Goal: Find contact information: Find contact information

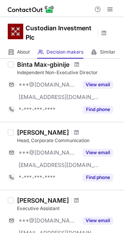
scroll to position [181, 0]
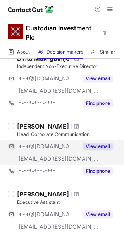
click at [97, 147] on button "View email" at bounding box center [98, 147] width 31 height 8
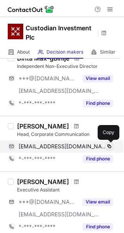
click at [109, 148] on span at bounding box center [109, 146] width 6 height 6
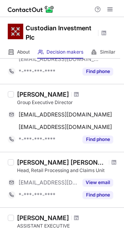
scroll to position [343, 0]
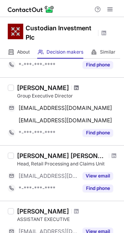
click at [74, 87] on span at bounding box center [76, 88] width 5 height 6
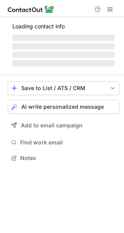
scroll to position [157, 124]
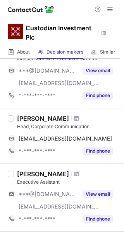
scroll to position [189, 0]
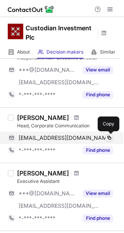
click at [108, 137] on span at bounding box center [109, 138] width 6 height 6
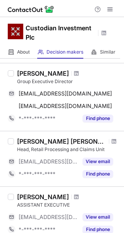
scroll to position [358, 0]
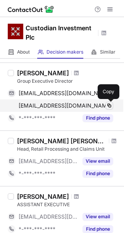
click at [109, 106] on span at bounding box center [109, 106] width 6 height 6
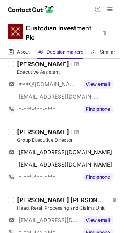
scroll to position [300, 0]
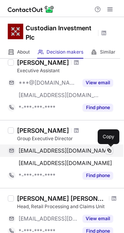
click at [109, 150] on span at bounding box center [109, 151] width 6 height 6
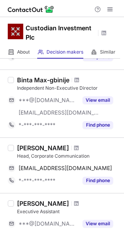
scroll to position [157, 0]
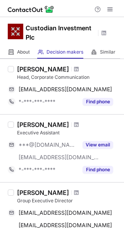
scroll to position [235, 0]
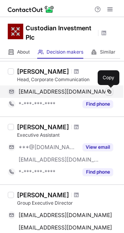
click at [110, 92] on span at bounding box center [109, 92] width 6 height 6
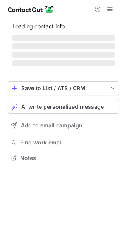
scroll to position [157, 124]
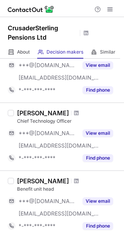
scroll to position [260, 0]
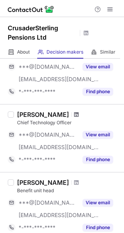
click at [78, 115] on span at bounding box center [76, 115] width 5 height 6
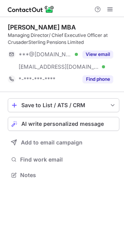
scroll to position [170, 124]
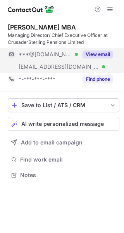
click at [101, 53] on button "View email" at bounding box center [98, 55] width 31 height 8
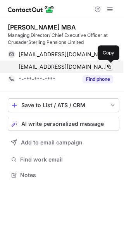
click at [111, 67] on span at bounding box center [109, 67] width 6 height 6
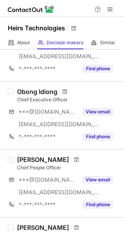
scroll to position [72, 0]
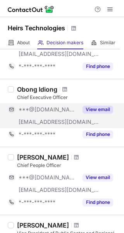
click at [97, 109] on button "View email" at bounding box center [98, 110] width 31 height 8
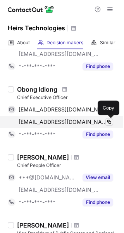
click at [111, 122] on span at bounding box center [109, 122] width 6 height 6
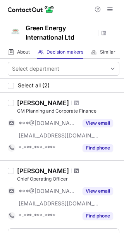
click at [79, 169] on span at bounding box center [76, 171] width 5 height 6
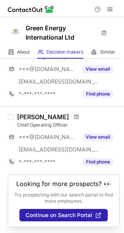
scroll to position [54, 0]
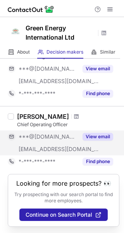
click at [99, 136] on button "View email" at bounding box center [98, 137] width 31 height 8
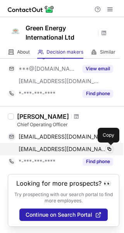
click at [111, 150] on span at bounding box center [109, 149] width 6 height 6
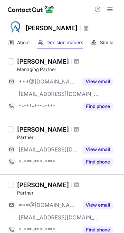
scroll to position [165, 0]
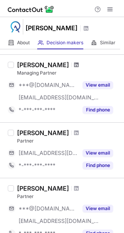
click at [74, 65] on span at bounding box center [76, 65] width 5 height 6
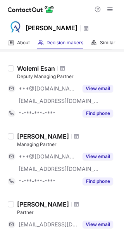
scroll to position [96, 0]
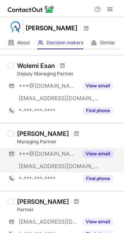
click at [95, 154] on button "View email" at bounding box center [98, 154] width 31 height 8
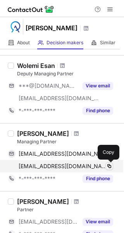
click at [109, 166] on span at bounding box center [109, 166] width 6 height 6
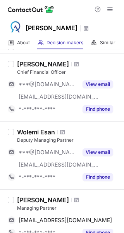
scroll to position [47, 0]
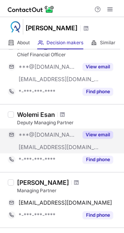
click at [98, 134] on button "View email" at bounding box center [98, 135] width 31 height 8
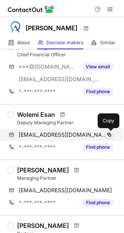
click at [110, 137] on span at bounding box center [109, 135] width 6 height 6
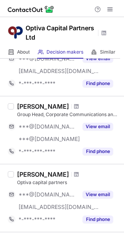
scroll to position [134, 0]
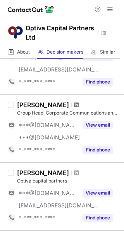
click at [79, 106] on span at bounding box center [76, 105] width 5 height 6
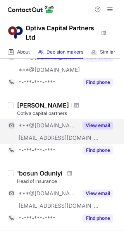
scroll to position [202, 0]
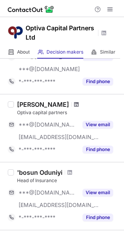
click at [74, 106] on span at bounding box center [76, 104] width 5 height 6
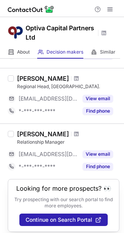
scroll to position [533, 0]
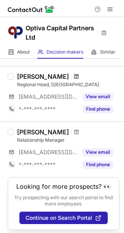
click at [74, 78] on span at bounding box center [76, 76] width 5 height 6
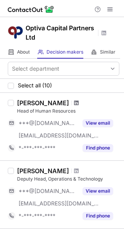
click at [79, 103] on span at bounding box center [76, 103] width 5 height 6
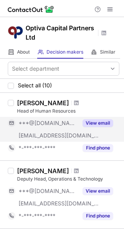
click at [92, 125] on button "View email" at bounding box center [98, 123] width 31 height 8
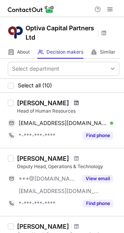
click at [79, 103] on span at bounding box center [76, 103] width 5 height 6
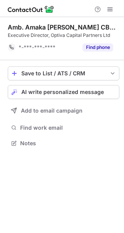
scroll to position [138, 124]
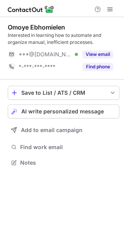
scroll to position [157, 124]
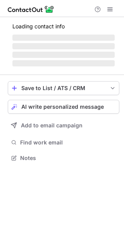
scroll to position [150, 124]
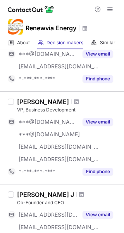
scroll to position [67, 0]
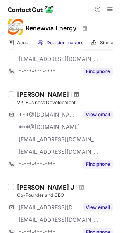
click at [74, 96] on span at bounding box center [76, 94] width 5 height 6
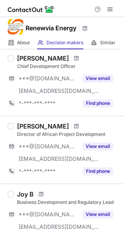
scroll to position [265, 0]
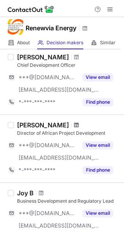
click at [74, 126] on span at bounding box center [76, 125] width 5 height 6
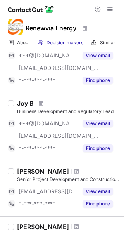
scroll to position [357, 0]
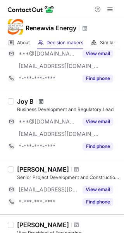
click at [42, 102] on span at bounding box center [41, 101] width 5 height 6
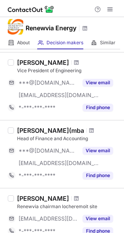
scroll to position [518, 0]
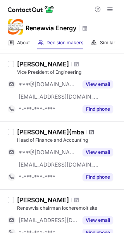
click at [89, 134] on span at bounding box center [91, 132] width 5 height 6
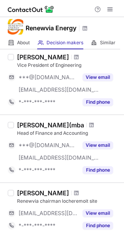
scroll to position [524, 0]
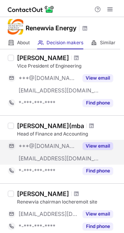
click at [96, 145] on button "View email" at bounding box center [98, 146] width 31 height 8
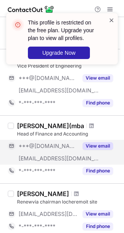
click at [112, 18] on span at bounding box center [112, 20] width 6 height 8
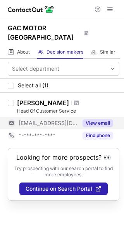
click at [99, 119] on button "View email" at bounding box center [98, 123] width 31 height 8
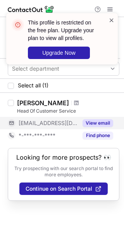
click at [112, 20] on span at bounding box center [112, 20] width 6 height 8
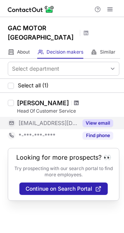
click at [79, 100] on span at bounding box center [76, 103] width 5 height 6
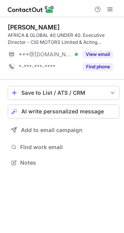
scroll to position [157, 124]
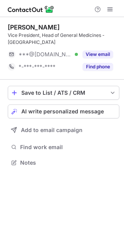
scroll to position [157, 124]
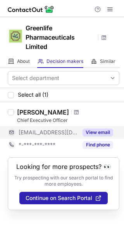
click at [88, 131] on button "View email" at bounding box center [98, 133] width 31 height 8
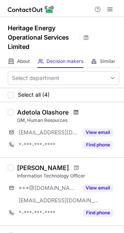
click at [77, 112] on span at bounding box center [76, 112] width 5 height 6
